Goal: Transaction & Acquisition: Purchase product/service

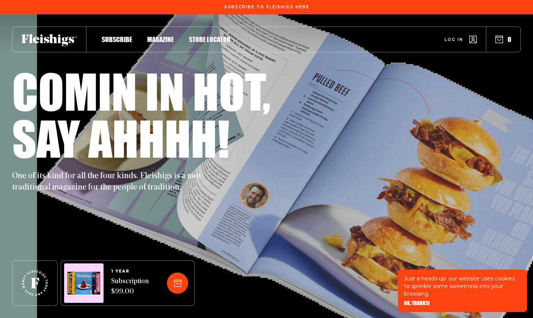
scroll to position [4, 0]
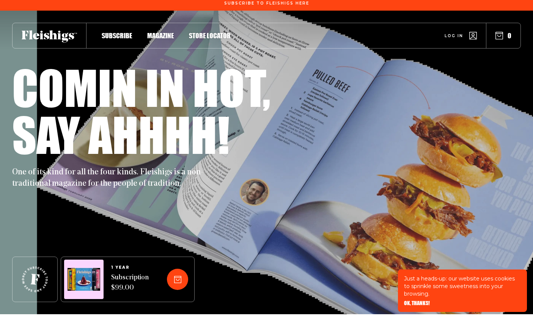
click at [453, 38] on link "Log in" at bounding box center [461, 36] width 32 height 8
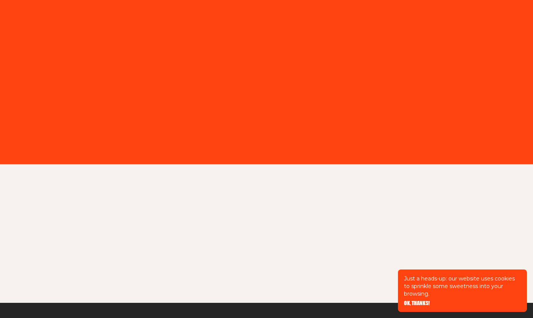
type input "[PERSON_NAME][EMAIL_ADDRESS][DOMAIN_NAME]"
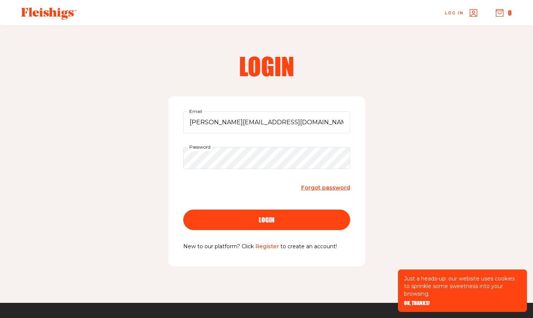
click at [252, 215] on button "login" at bounding box center [266, 220] width 167 height 20
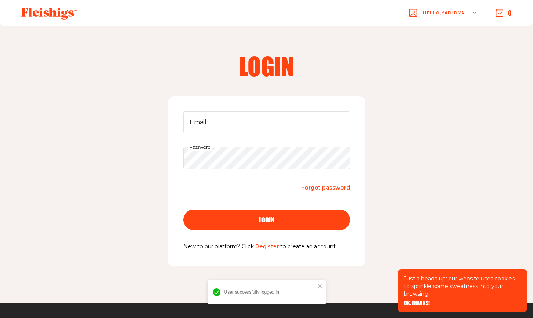
scroll to position [88, 0]
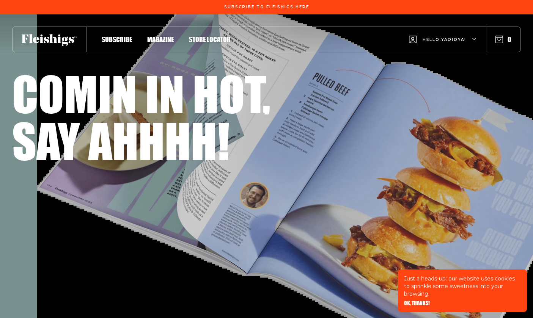
scroll to position [4, 0]
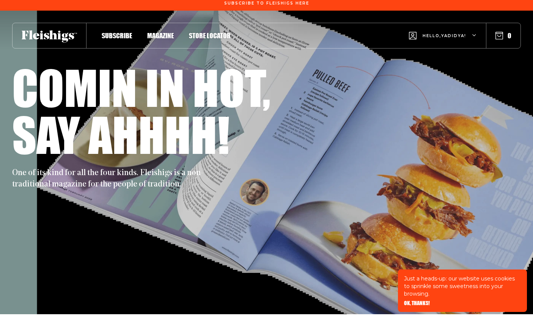
click at [162, 32] on span "Magazine" at bounding box center [160, 28] width 27 height 8
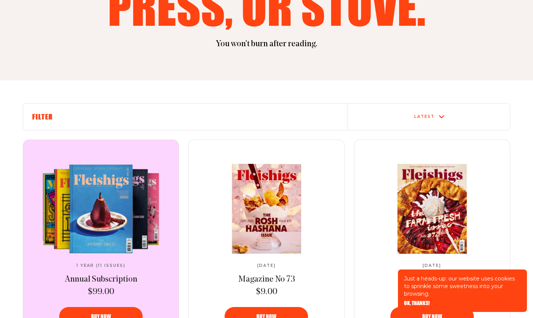
scroll to position [262, 0]
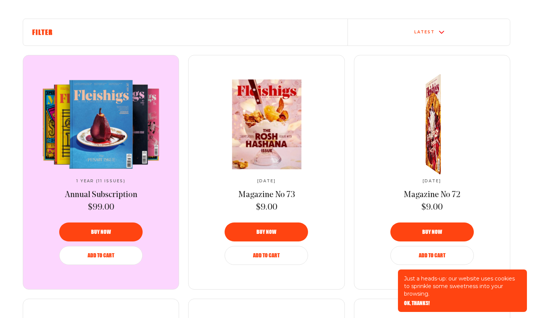
click at [436, 152] on img at bounding box center [434, 124] width 27 height 113
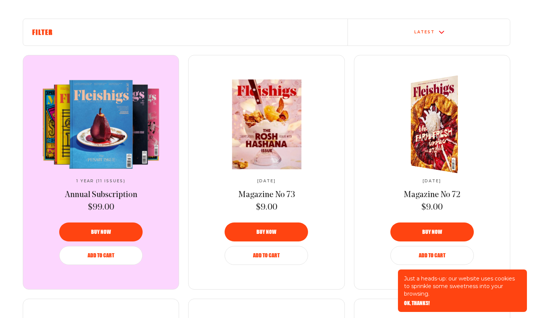
scroll to position [298, 0]
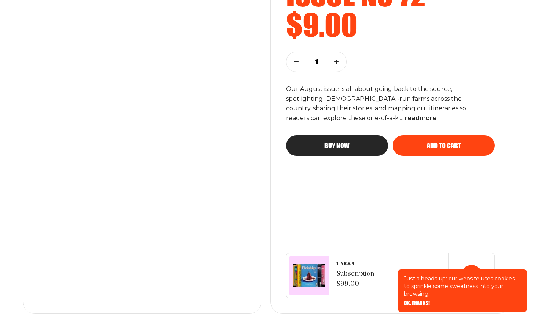
scroll to position [189, 0]
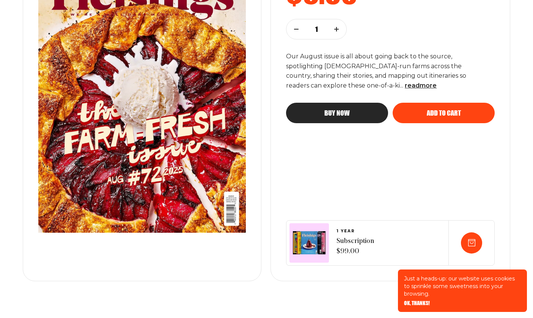
click at [435, 110] on span "Add to cart" at bounding box center [444, 106] width 34 height 7
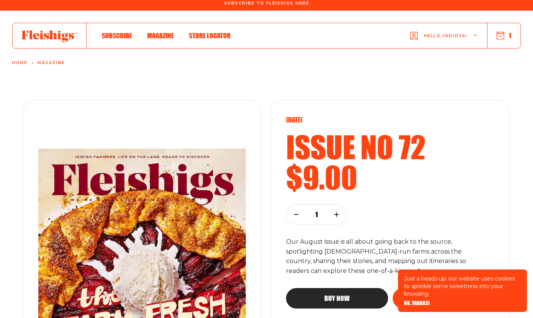
scroll to position [0, 0]
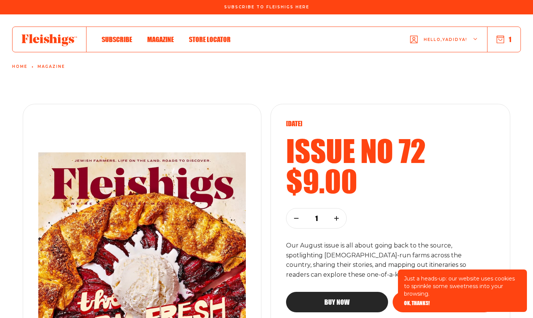
click at [505, 39] on button "1" at bounding box center [504, 39] width 15 height 8
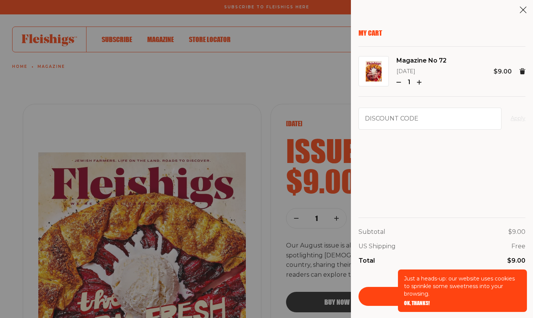
click at [414, 301] on span "OK, THANKS!" at bounding box center [417, 298] width 26 height 5
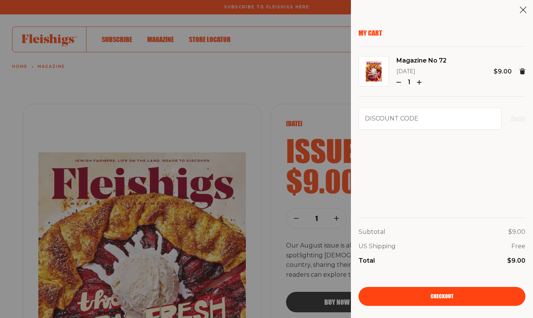
click at [471, 291] on link "Checkout" at bounding box center [442, 296] width 167 height 19
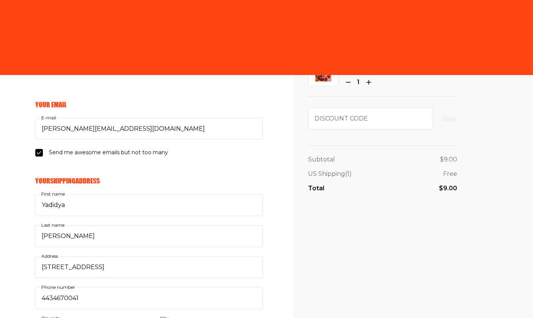
select select "US"
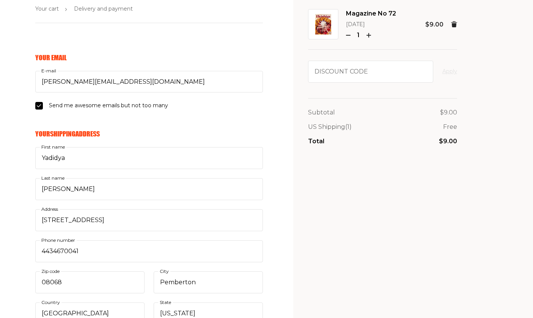
scroll to position [73, 0]
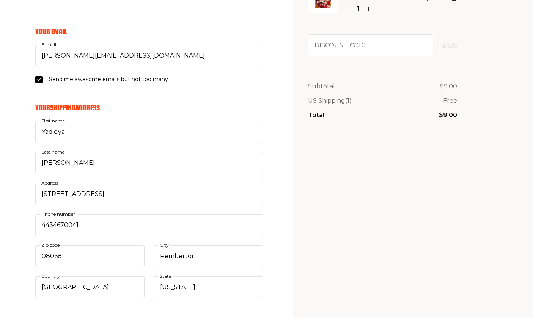
click at [104, 144] on div "Yadidya First name Greenberg Last name 200 N Pemberton Rd Address 4434670041 Ph…" at bounding box center [149, 209] width 228 height 177
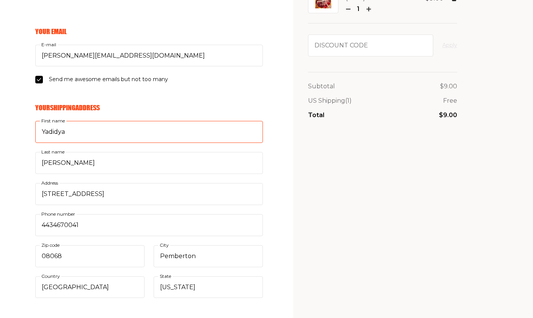
click at [104, 135] on input "Yadidya" at bounding box center [149, 132] width 228 height 22
type input "Frank"
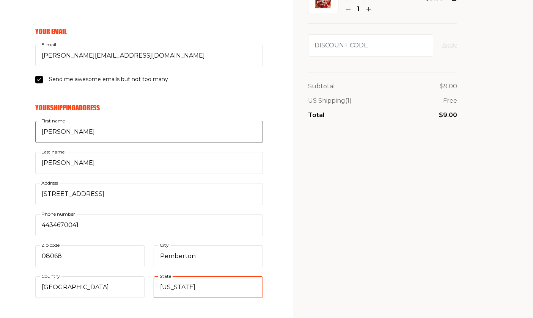
select select "Kansas"
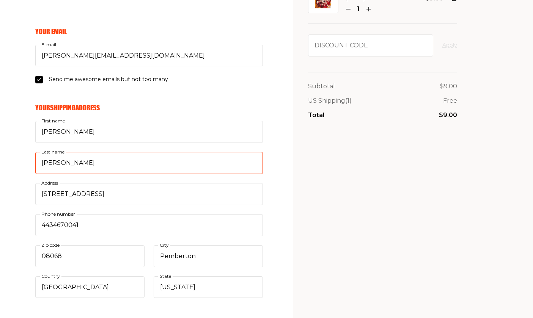
click at [88, 161] on input "Greenberg" at bounding box center [149, 163] width 228 height 22
type input "Reese"
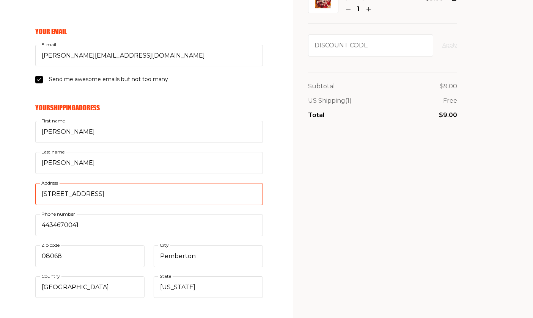
click at [95, 199] on input "200 N Pemberton Rd" at bounding box center [149, 194] width 228 height 22
type input "730 SMOKY VALLEY RD"
click at [93, 261] on input "08068" at bounding box center [89, 256] width 109 height 22
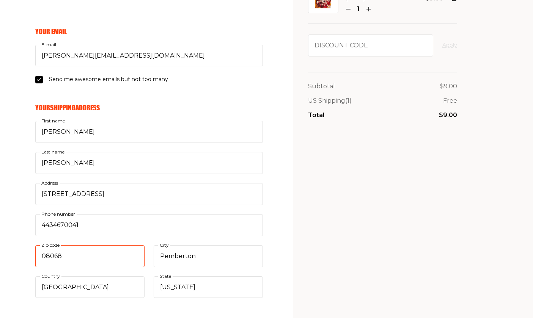
click at [93, 261] on input "08068" at bounding box center [89, 256] width 109 height 22
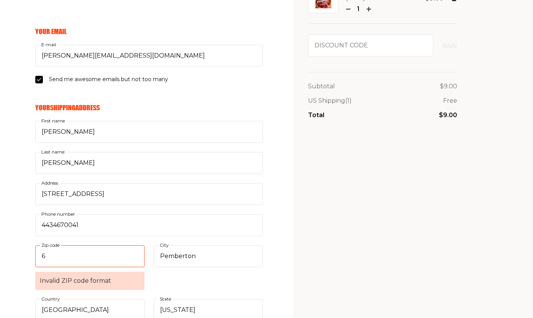
type input "67456"
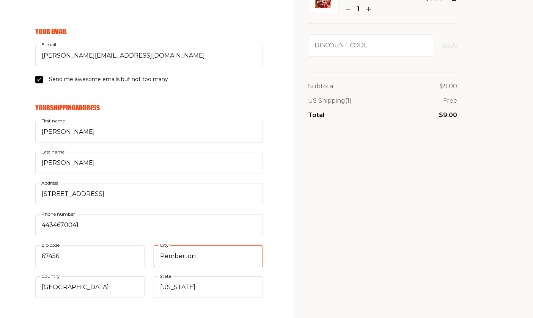
click at [183, 256] on input "Pemberton" at bounding box center [208, 256] width 109 height 22
type input "Lindsborg"
click at [329, 275] on div "My Cart Magazine No 72 Aug 2025 1 $9.00 Discount code Apply Subtotal $9.00 US S…" at bounding box center [382, 280] width 149 height 648
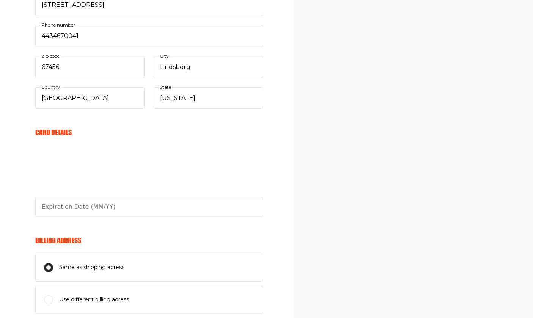
scroll to position [276, 0]
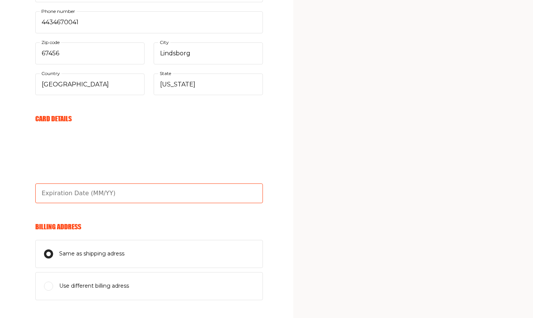
type input "03/30"
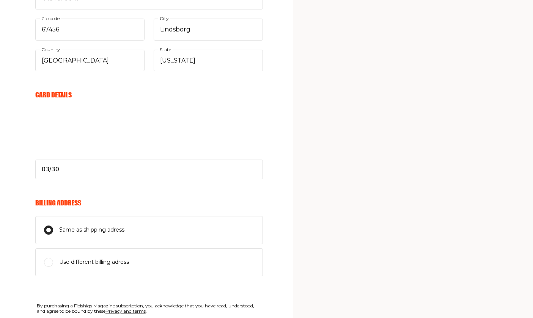
scroll to position [315, 0]
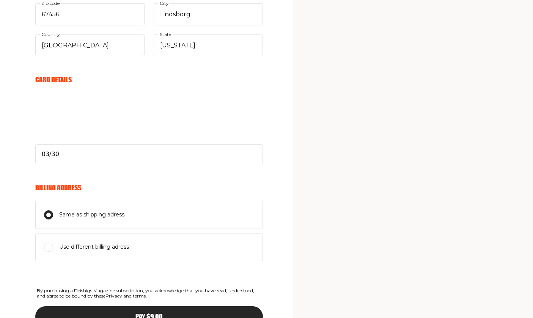
click at [47, 247] on input "Use different billing adress" at bounding box center [48, 247] width 9 height 9
radio input "true"
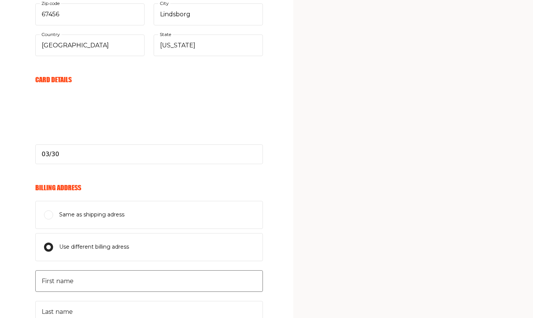
scroll to position [422, 0]
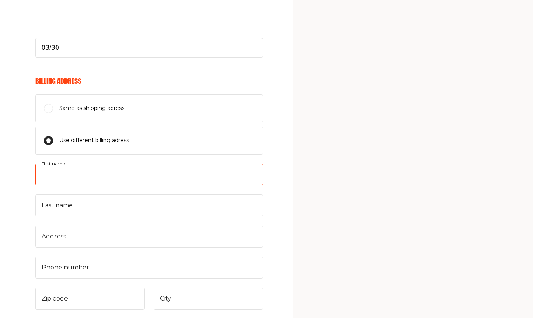
click at [98, 181] on input "First name" at bounding box center [149, 175] width 228 height 22
type input "Yadidya"
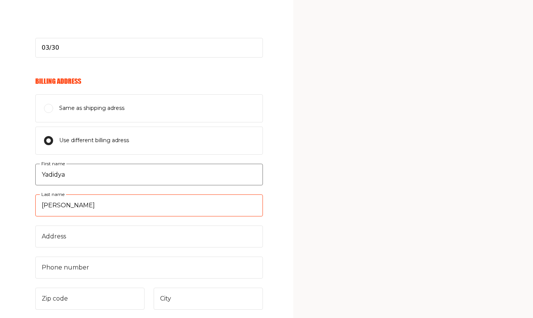
type input "Greenberg"
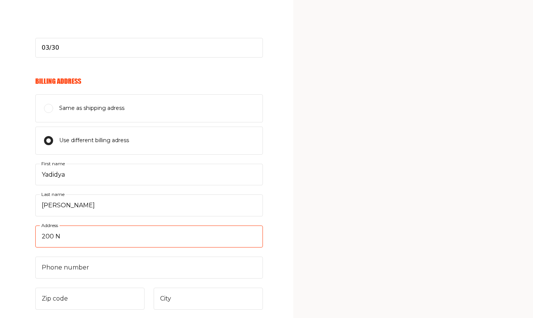
type input "200 N Pemberton Road"
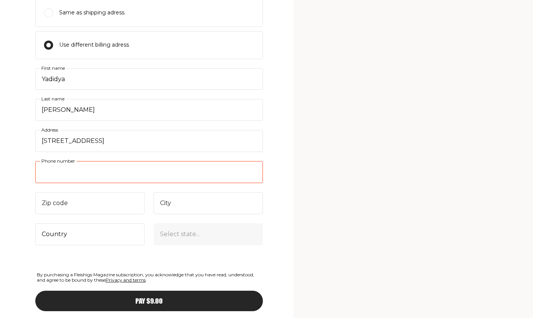
click at [103, 169] on input "Phone number" at bounding box center [149, 172] width 228 height 22
type input "4434670041"
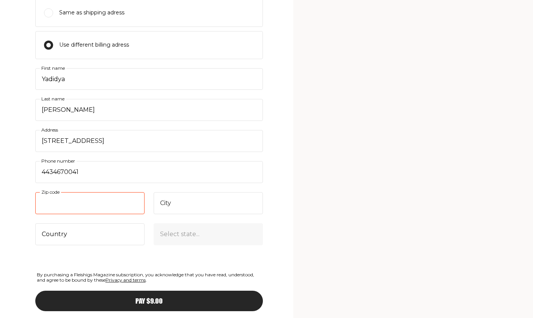
click at [98, 205] on input "Zip code" at bounding box center [89, 203] width 109 height 22
type input "08068"
type input "Pemberton"
select select "US"
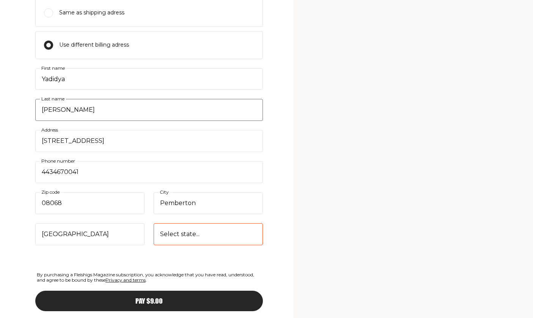
select select "New Jersey"
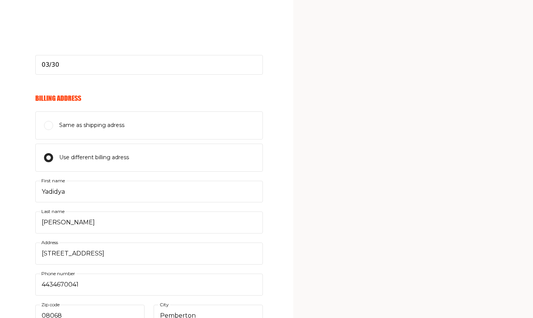
scroll to position [558, 0]
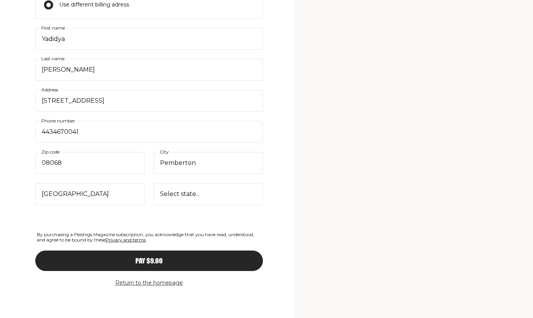
click at [212, 263] on div "Pay $9.00" at bounding box center [148, 261] width 197 height 7
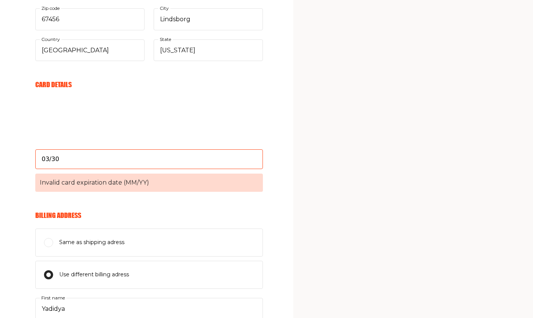
click at [137, 182] on span "Invalid card expiration date (MM/YY)" at bounding box center [149, 183] width 228 height 18
click at [137, 169] on input "03/30" at bounding box center [149, 159] width 228 height 20
click at [105, 160] on input "03/30" at bounding box center [149, 159] width 228 height 20
click at [98, 158] on input "03/30" at bounding box center [149, 159] width 228 height 20
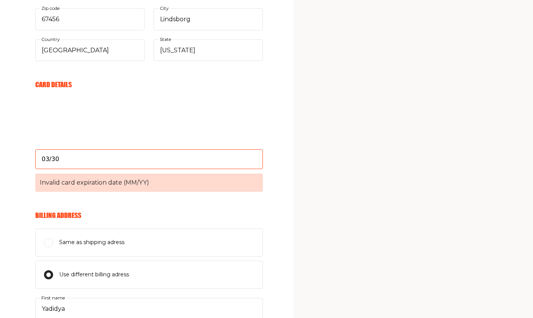
click at [258, 212] on h6 "Billing Address" at bounding box center [149, 215] width 228 height 8
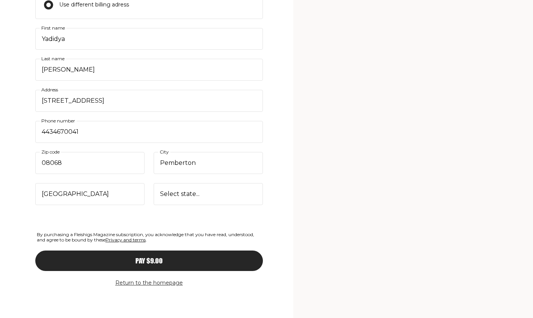
click at [185, 264] on div "Pay $9.00" at bounding box center [148, 261] width 197 height 7
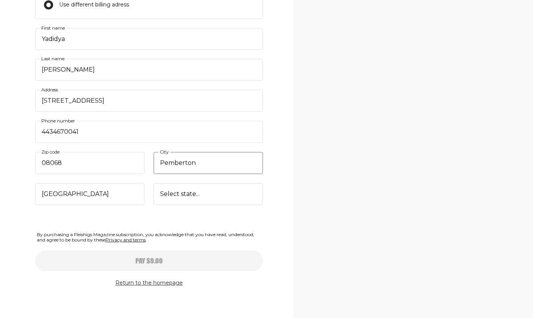
type input "Yadidya"
type input "Greenberg"
type input "200 N Pemberton Rd"
type input "Pemberton"
type input "03/30"
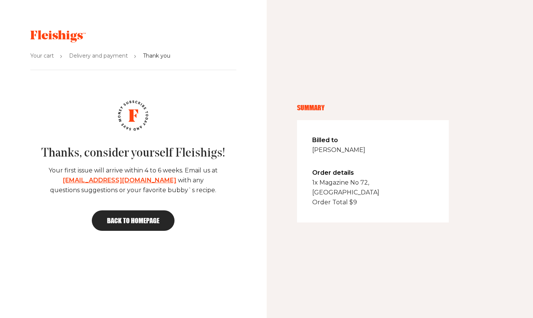
click at [145, 217] on span "Back to homepage" at bounding box center [133, 220] width 52 height 7
